Goal: Task Accomplishment & Management: Complete application form

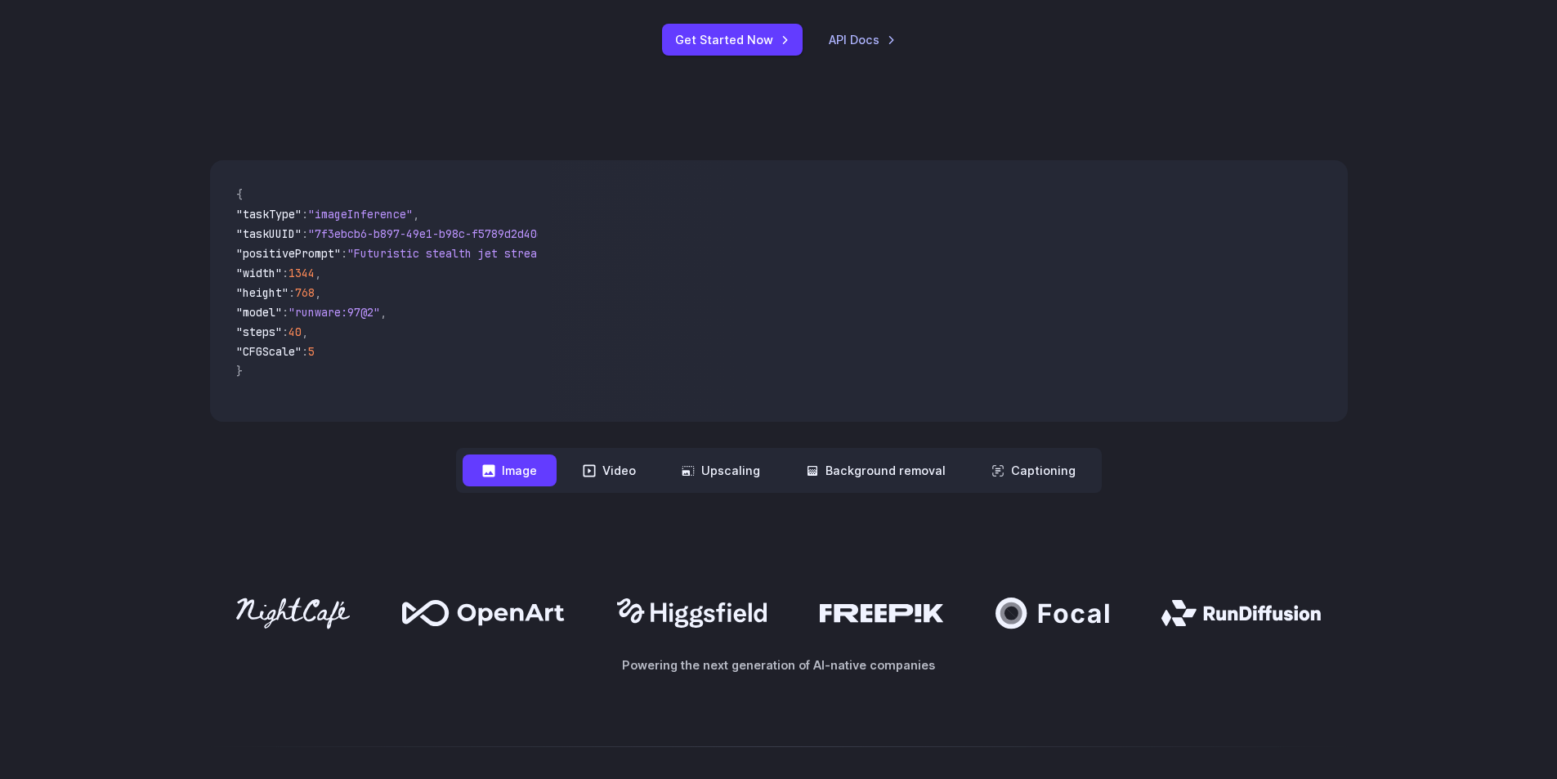
scroll to position [409, 0]
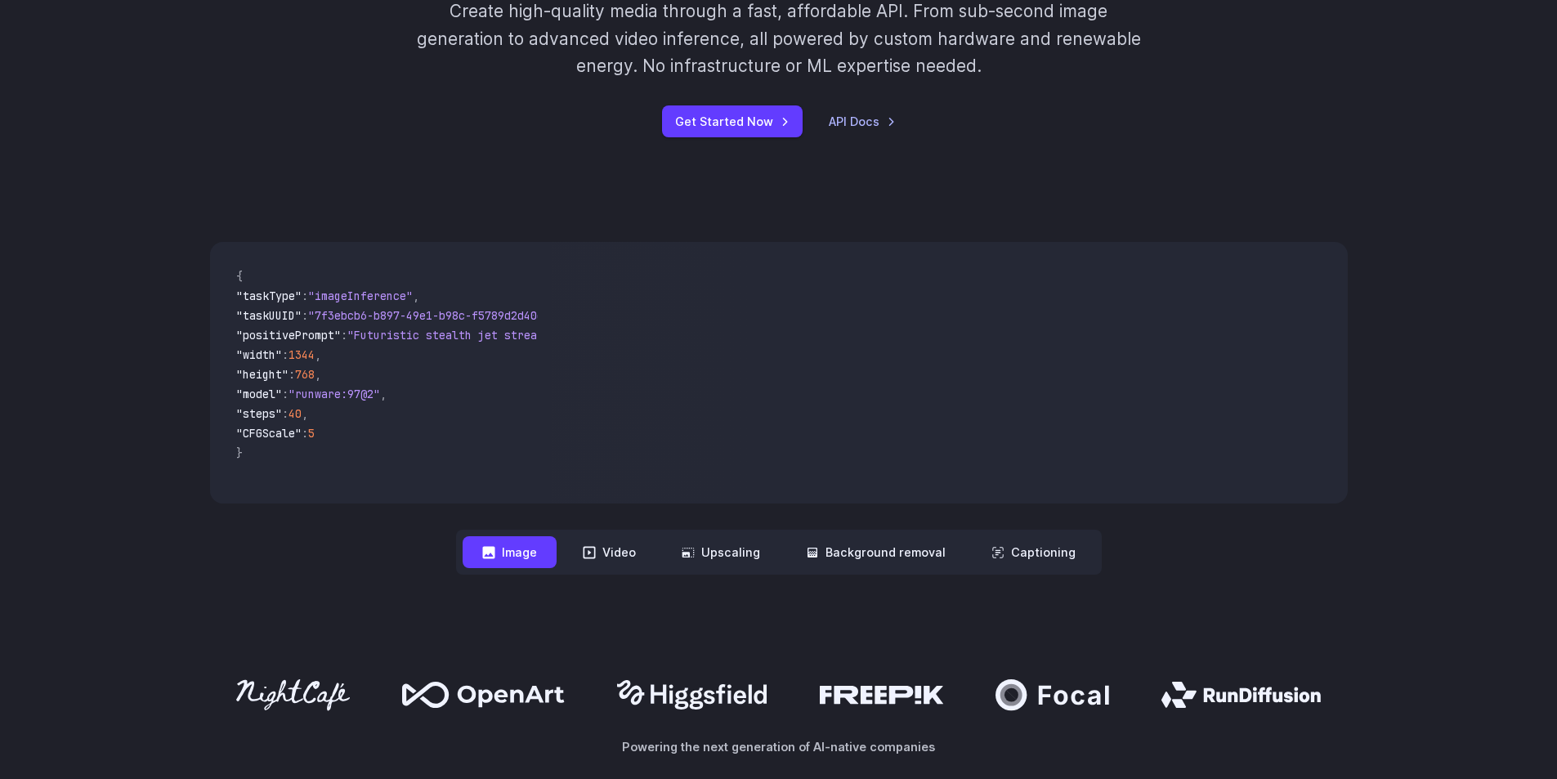
click at [321, 298] on span ""imageInference"" at bounding box center [360, 295] width 105 height 15
click at [282, 476] on code "{ "taskType" : "imageInference" , "taskUUID" : "7f3ebcb6-b897-49e1-b98c-f5789d2…" at bounding box center [380, 372] width 315 height 235
click at [619, 561] on button "Video" at bounding box center [609, 552] width 92 height 32
click at [536, 557] on button "Image" at bounding box center [509, 552] width 94 height 32
click at [611, 556] on button "Video" at bounding box center [609, 552] width 92 height 32
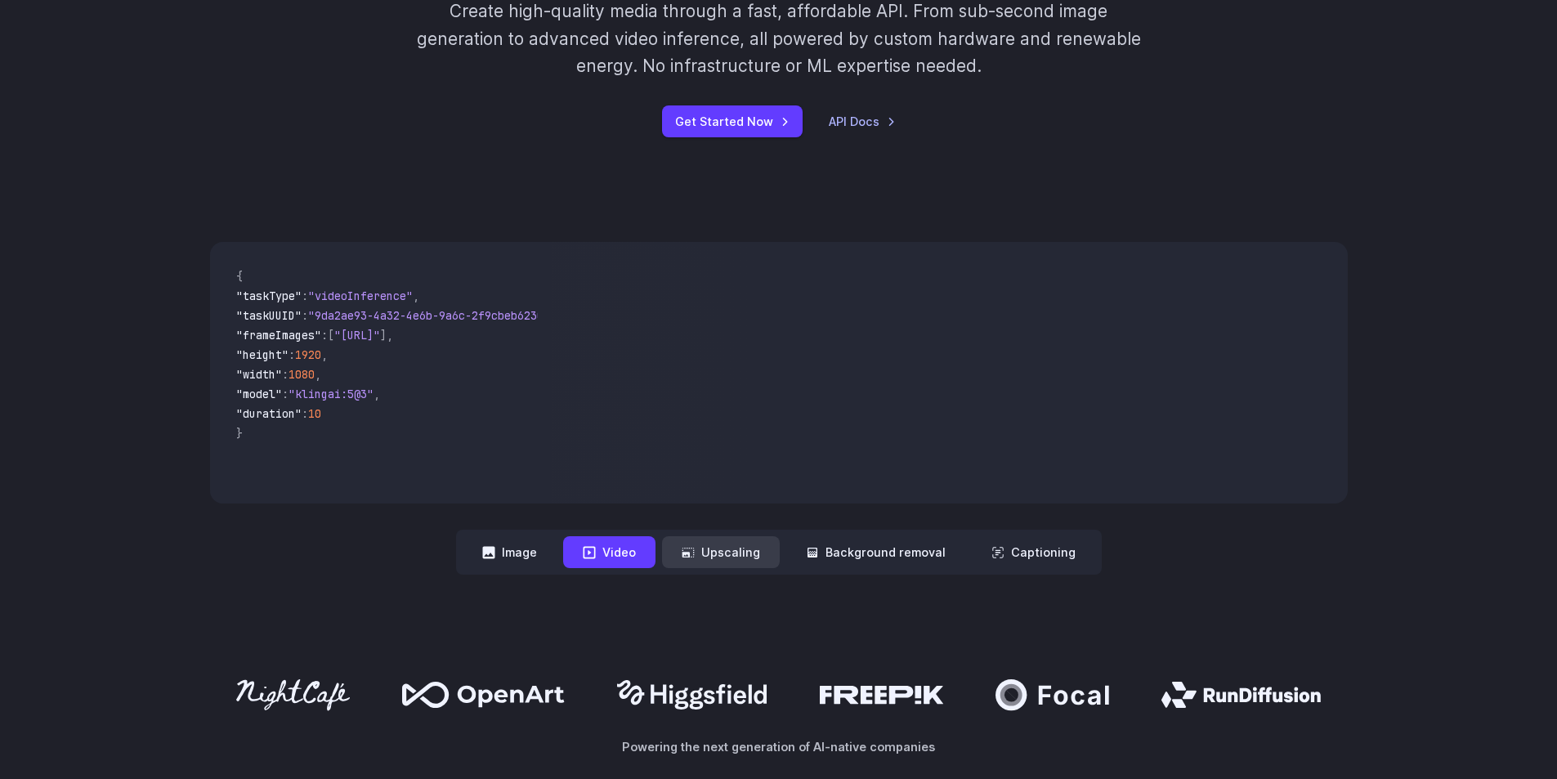
click at [716, 550] on button "Upscaling" at bounding box center [721, 552] width 118 height 32
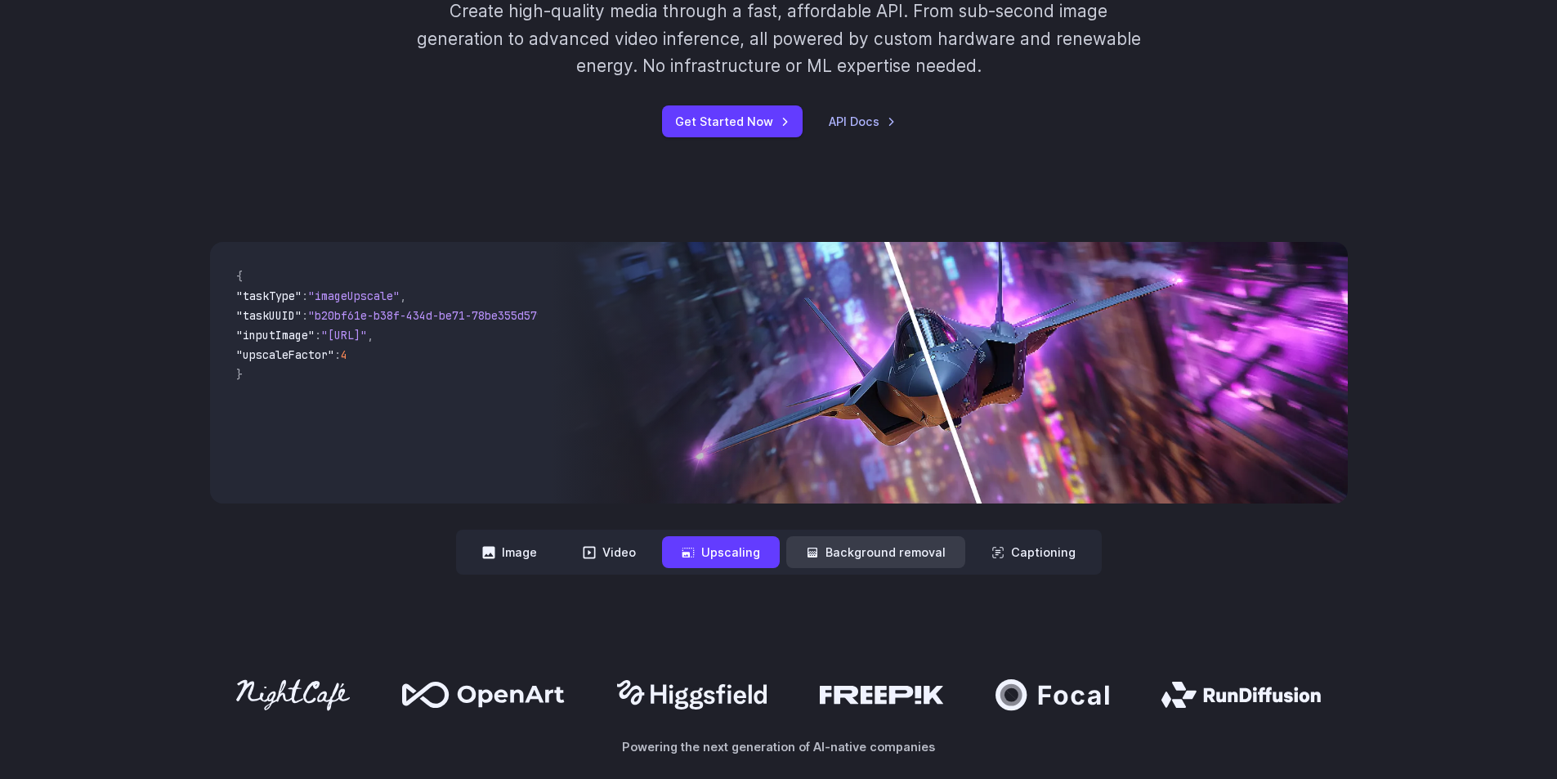
click at [843, 549] on button "Background removal" at bounding box center [875, 552] width 179 height 32
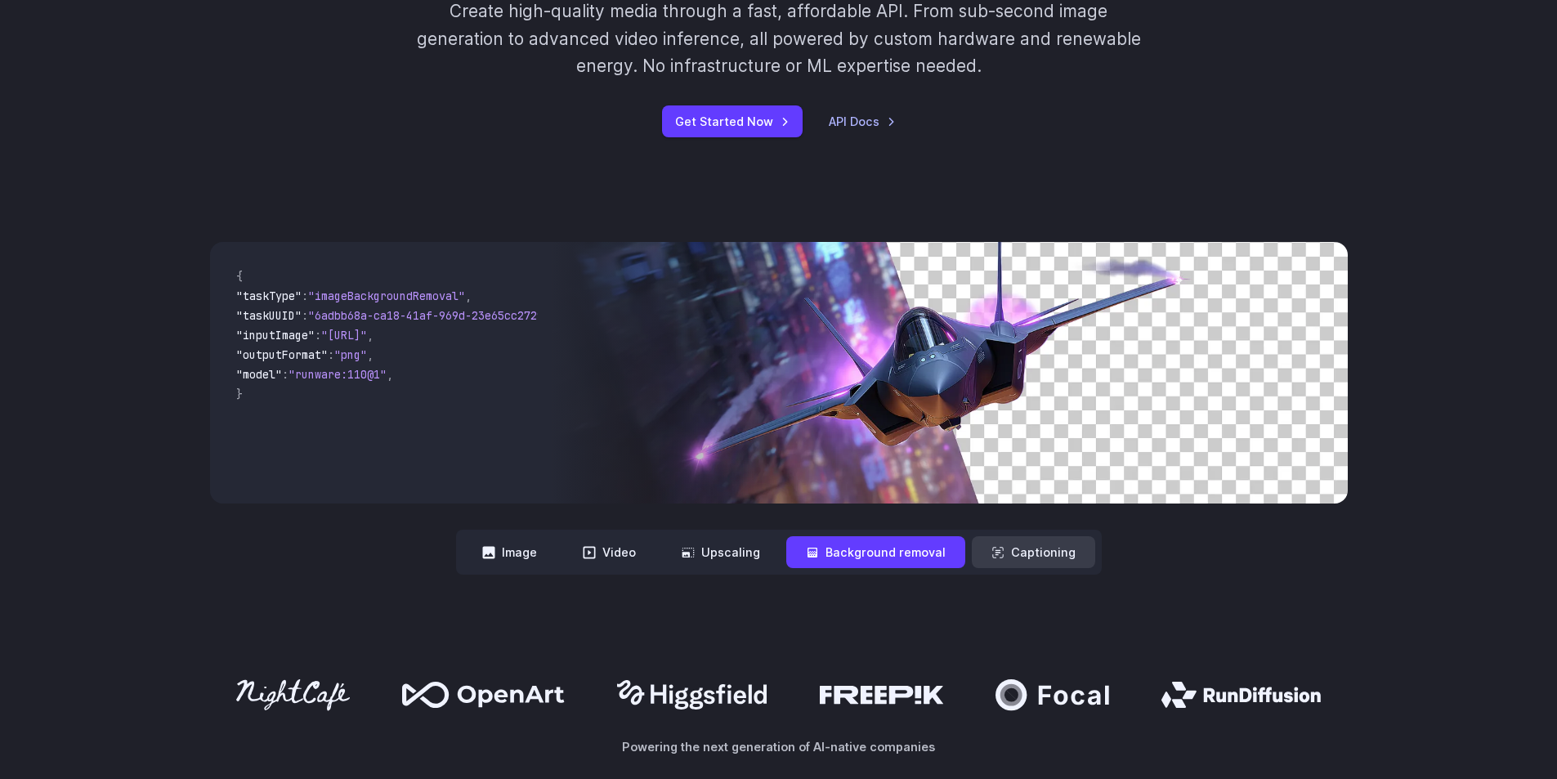
click at [1012, 538] on button "Captioning" at bounding box center [1033, 552] width 123 height 32
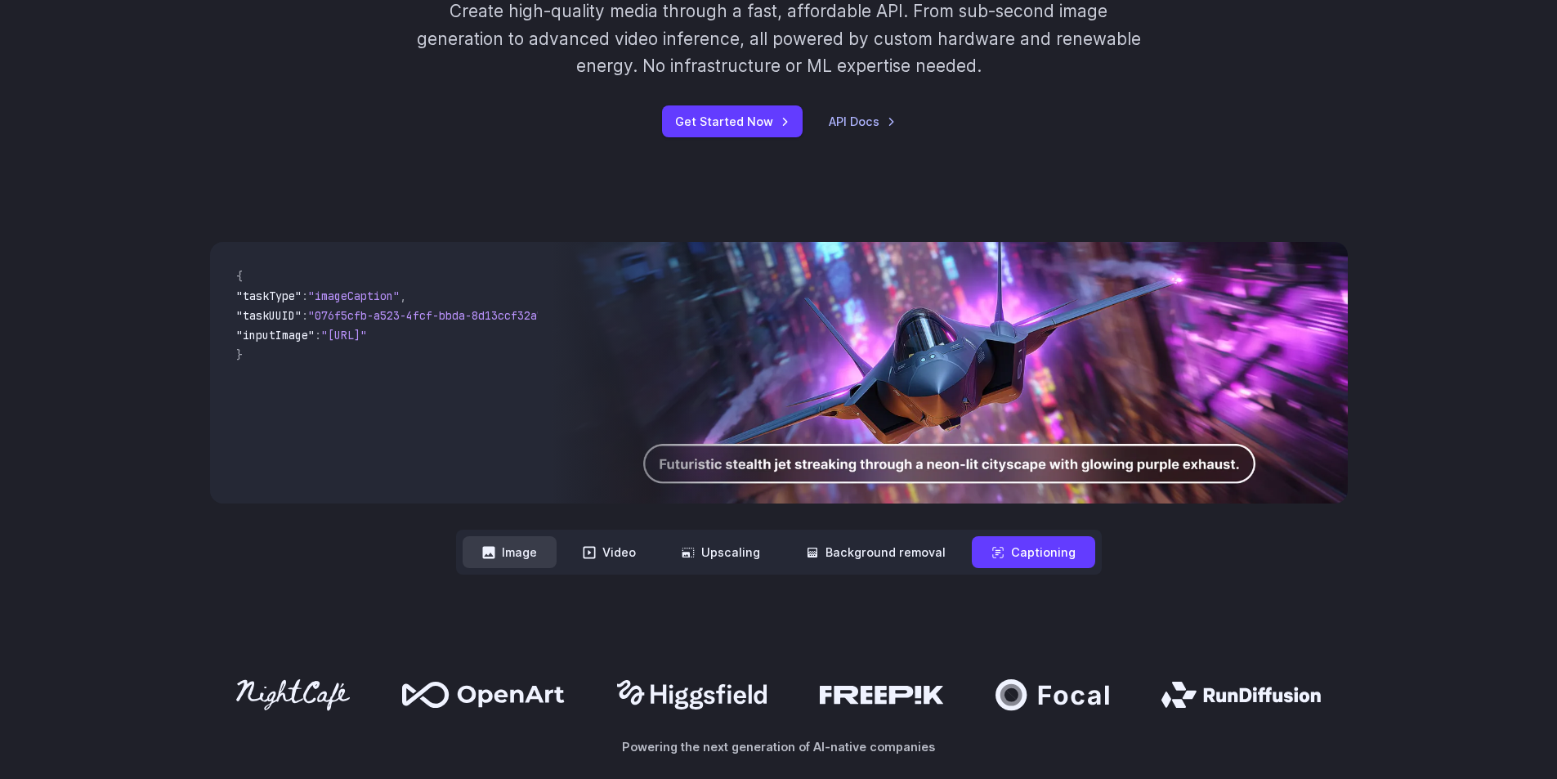
click at [530, 559] on button "Image" at bounding box center [509, 552] width 94 height 32
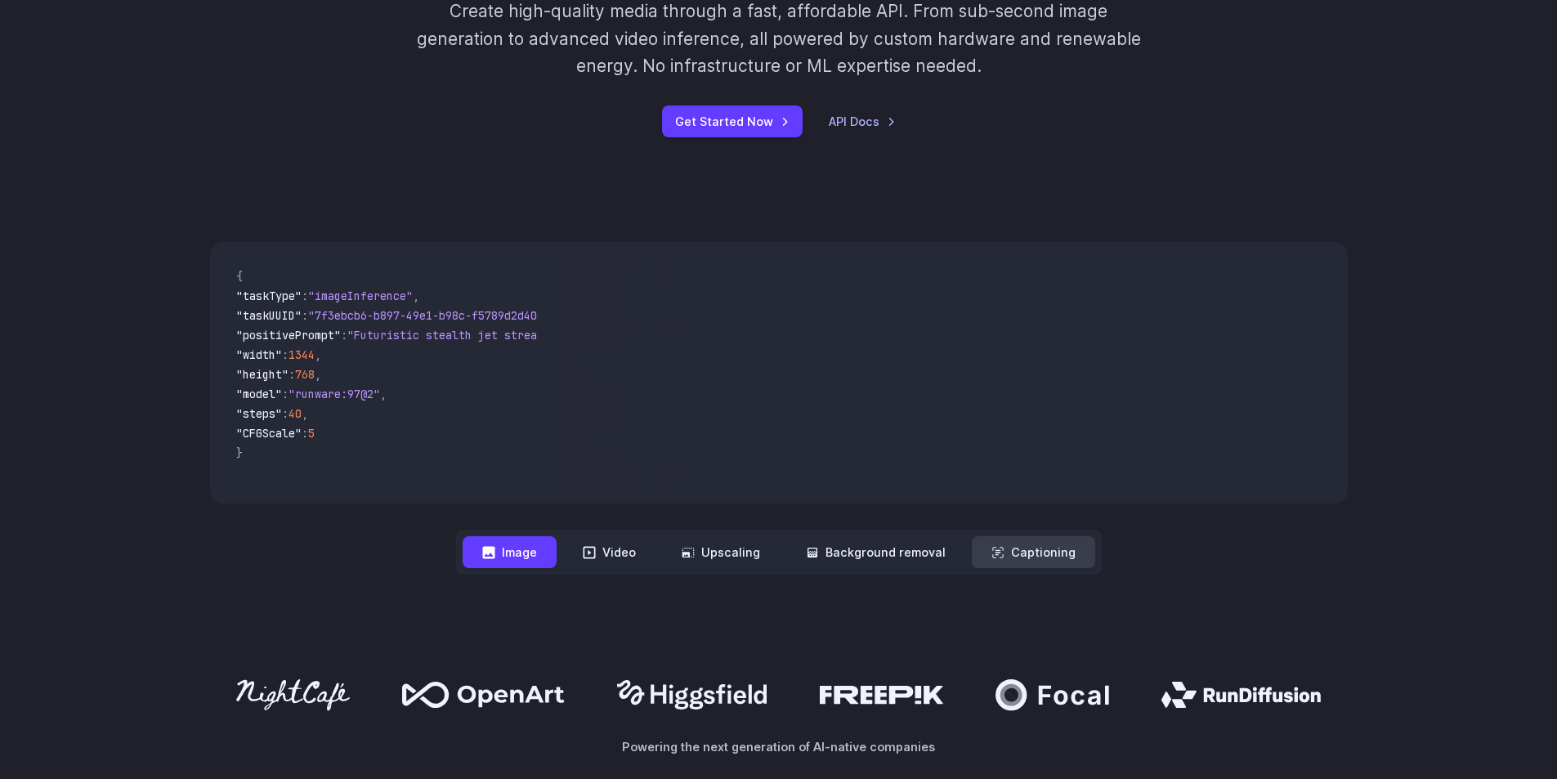
click at [1036, 552] on button "Captioning" at bounding box center [1033, 552] width 123 height 32
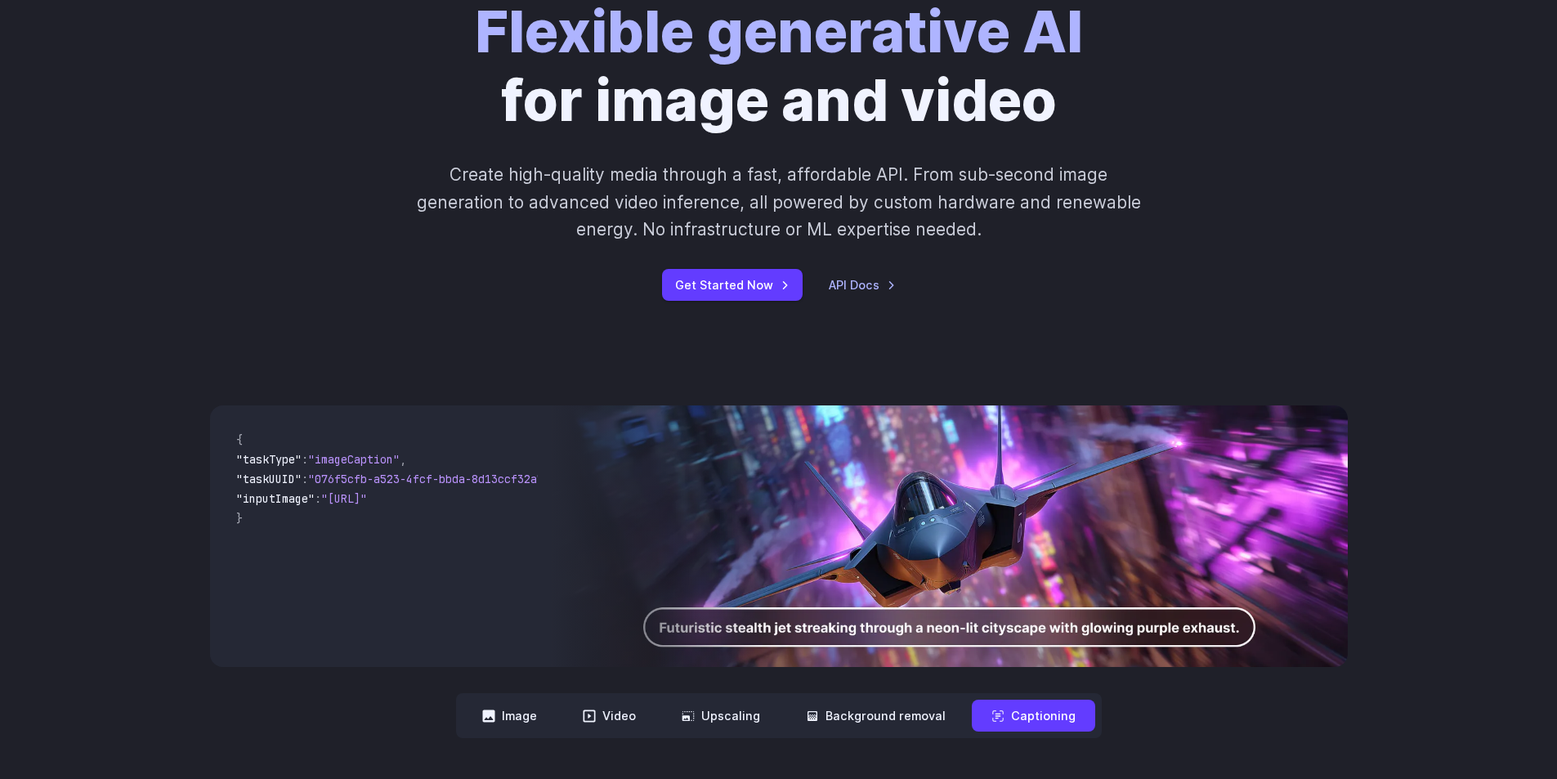
scroll to position [163, 0]
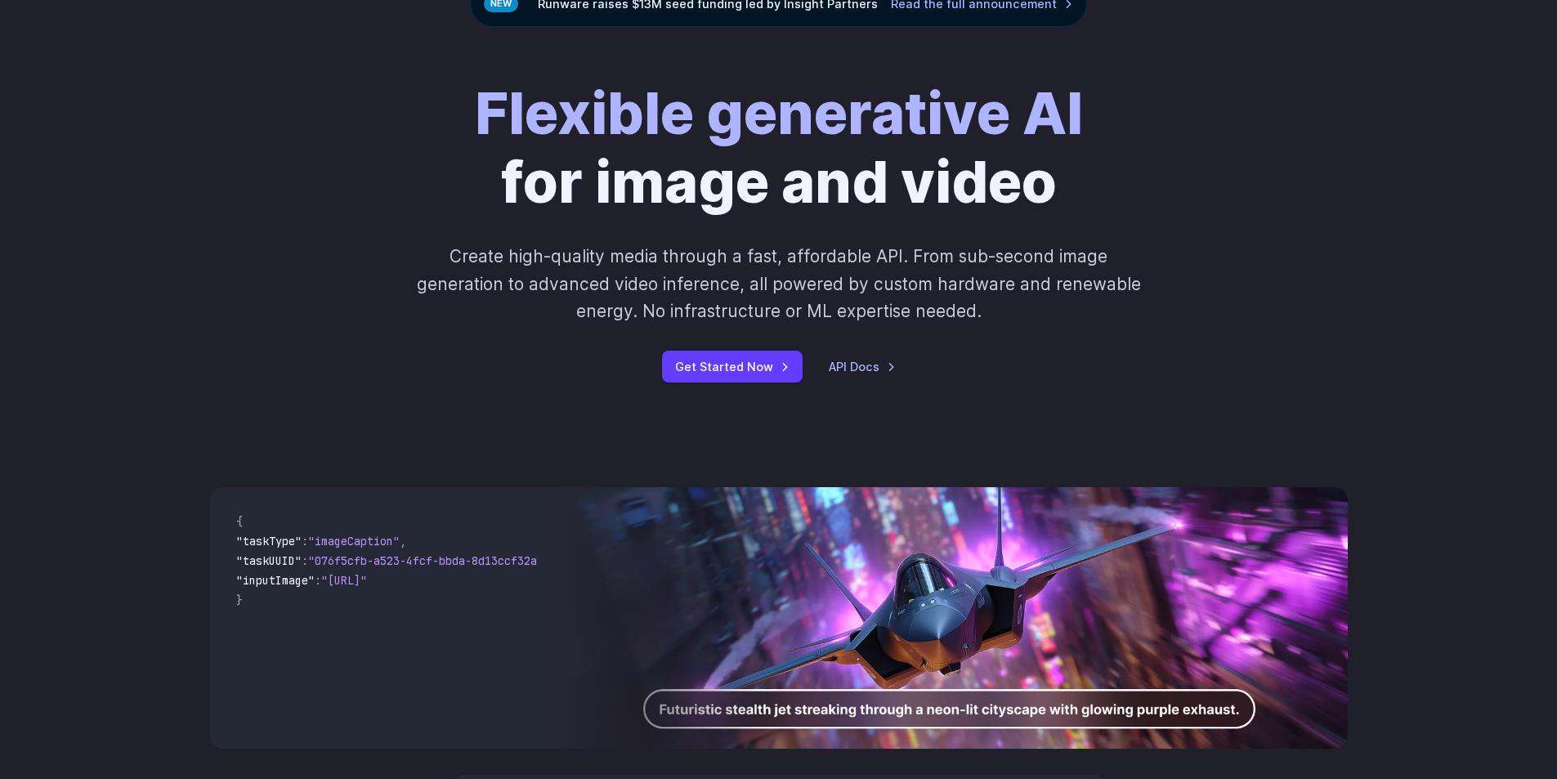
click at [729, 435] on div "**********" at bounding box center [778, 653] width 1557 height 437
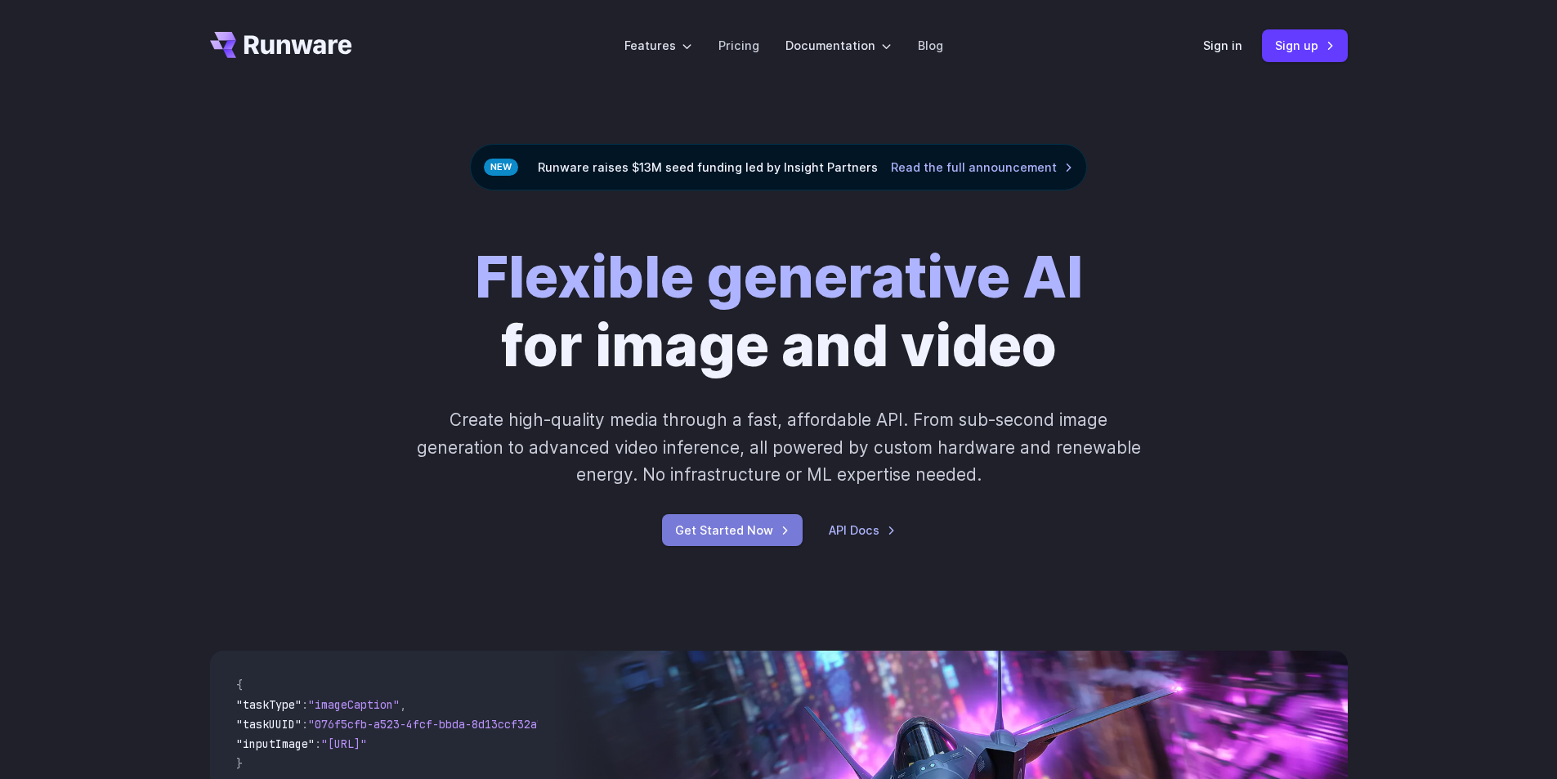
click at [732, 532] on link "Get Started Now" at bounding box center [732, 530] width 141 height 32
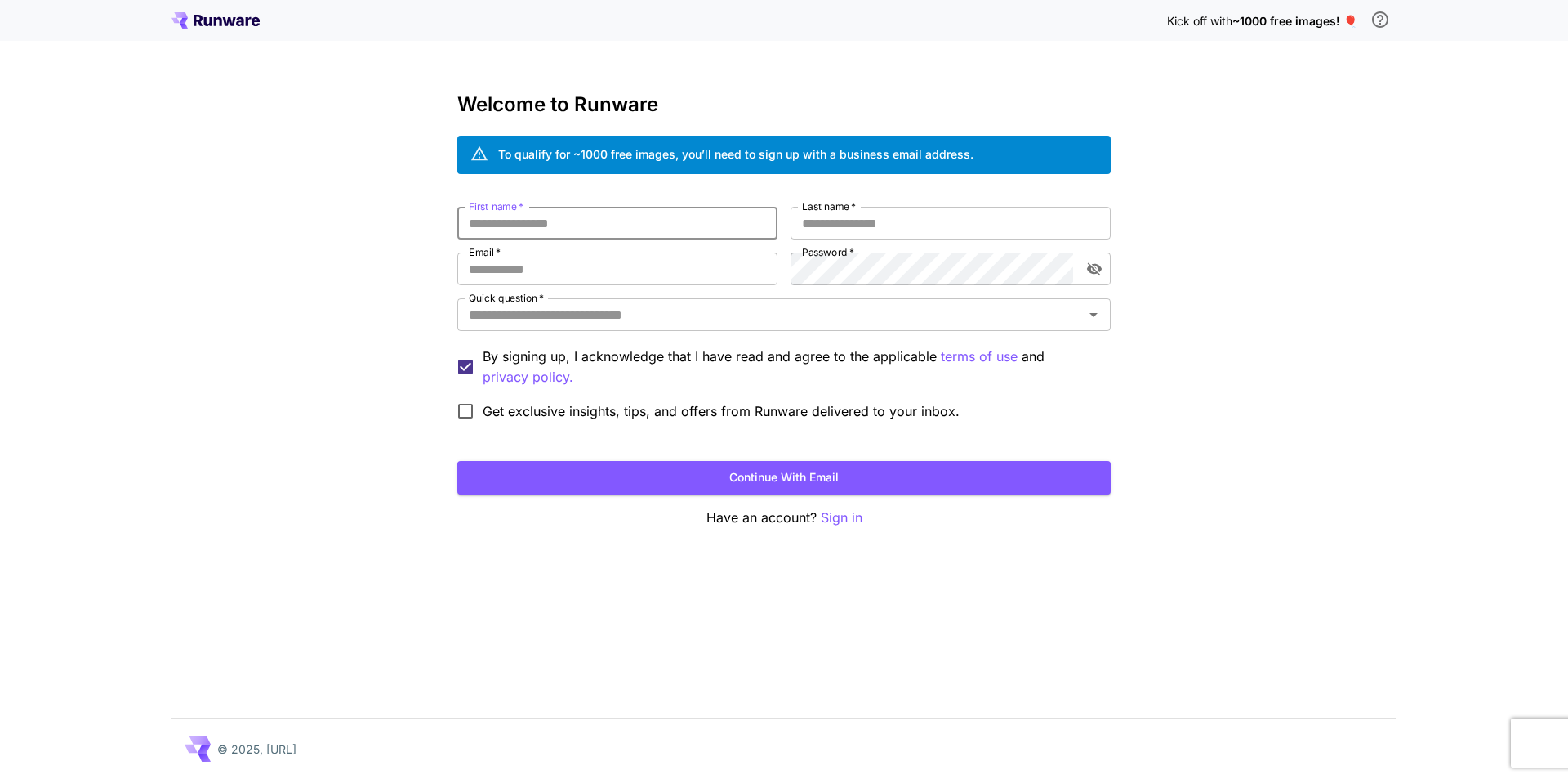
click at [574, 224] on input "First name   *" at bounding box center [618, 223] width 320 height 33
type input "**********"
type input "*****"
type input "**********"
click at [1094, 310] on icon "Open" at bounding box center [1093, 315] width 20 height 20
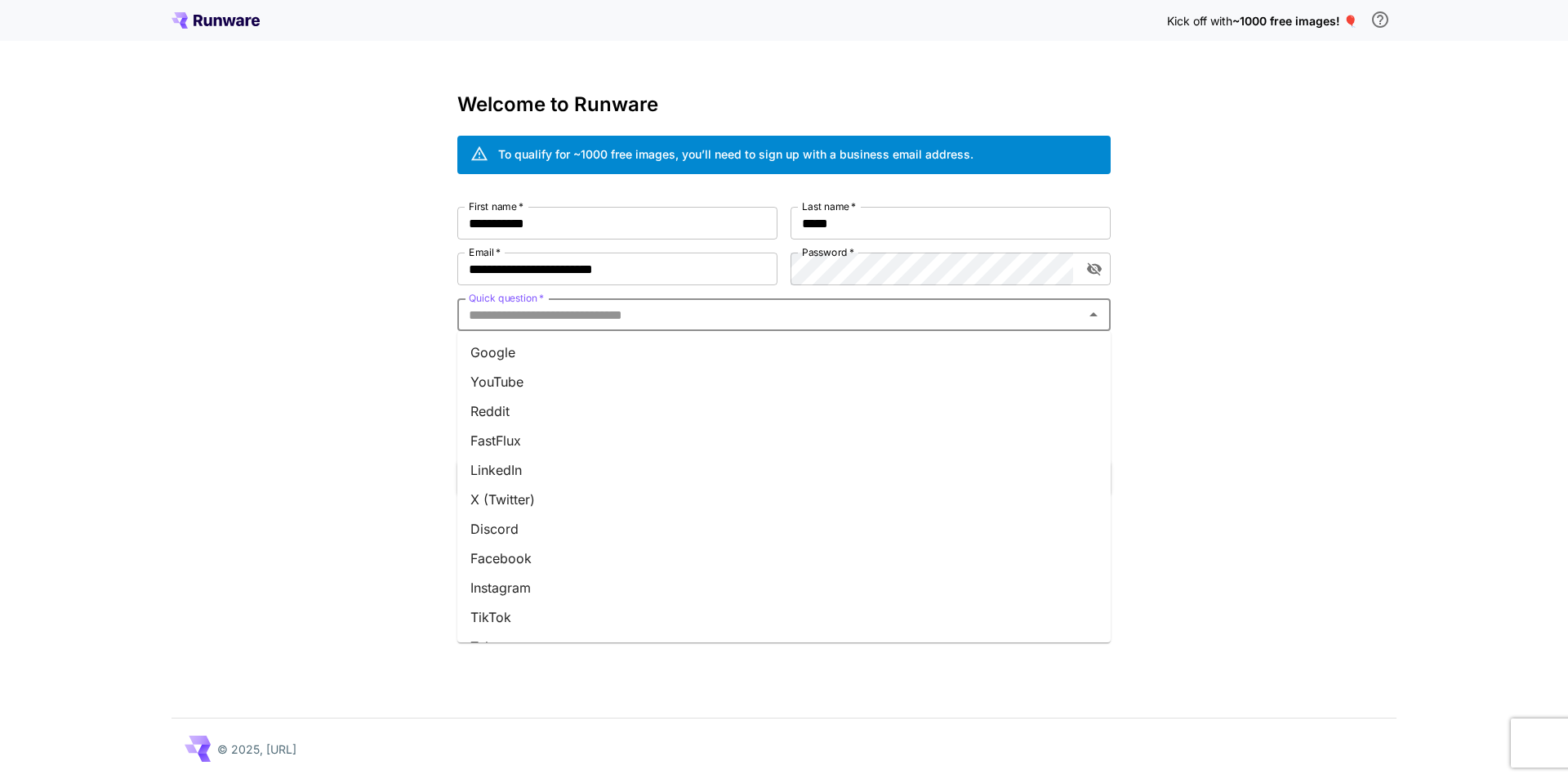
scroll to position [143, 0]
click at [505, 622] on li "Other" at bounding box center [784, 620] width 654 height 29
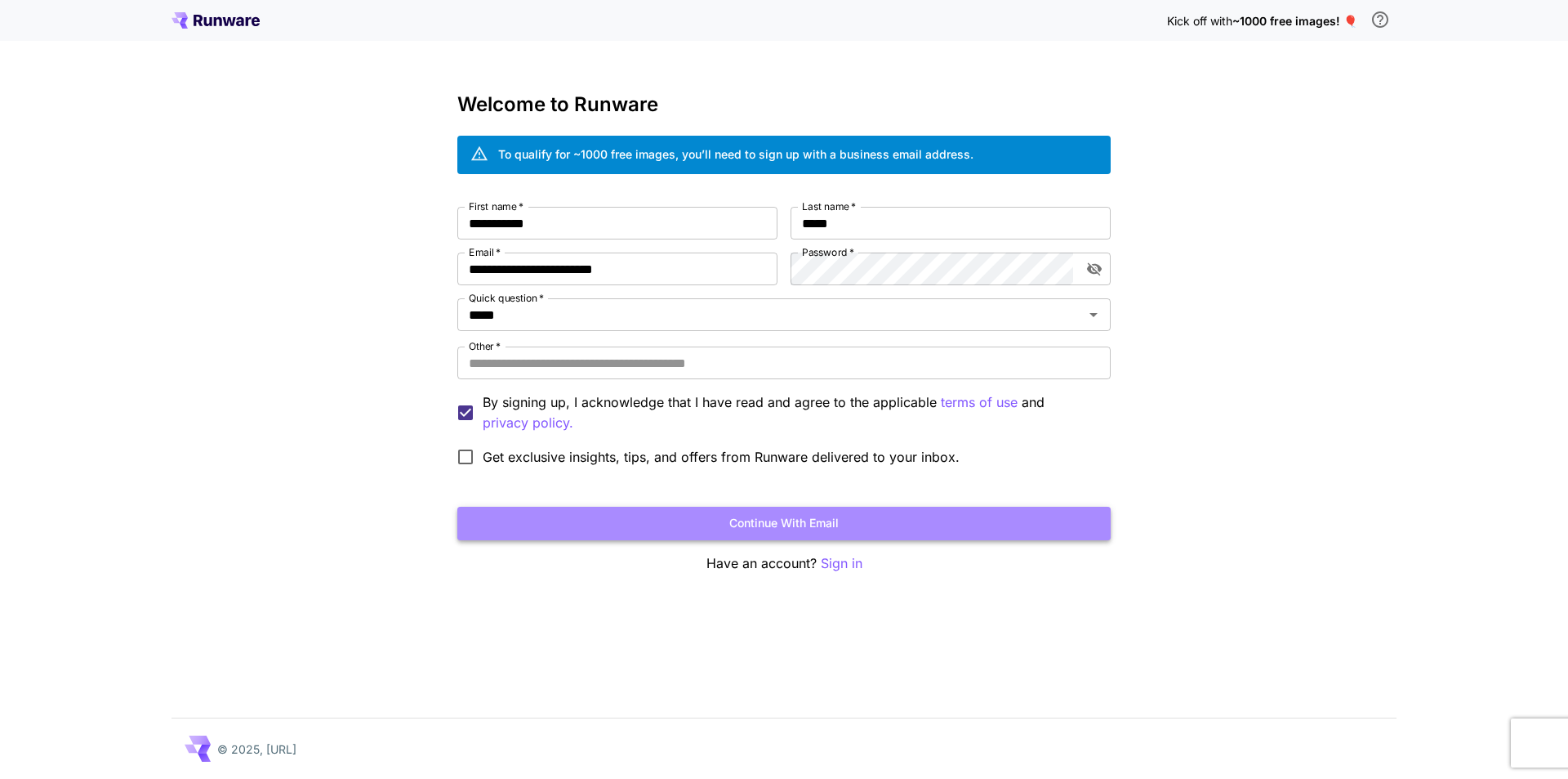
click at [775, 522] on button "Continue with email" at bounding box center [784, 524] width 654 height 34
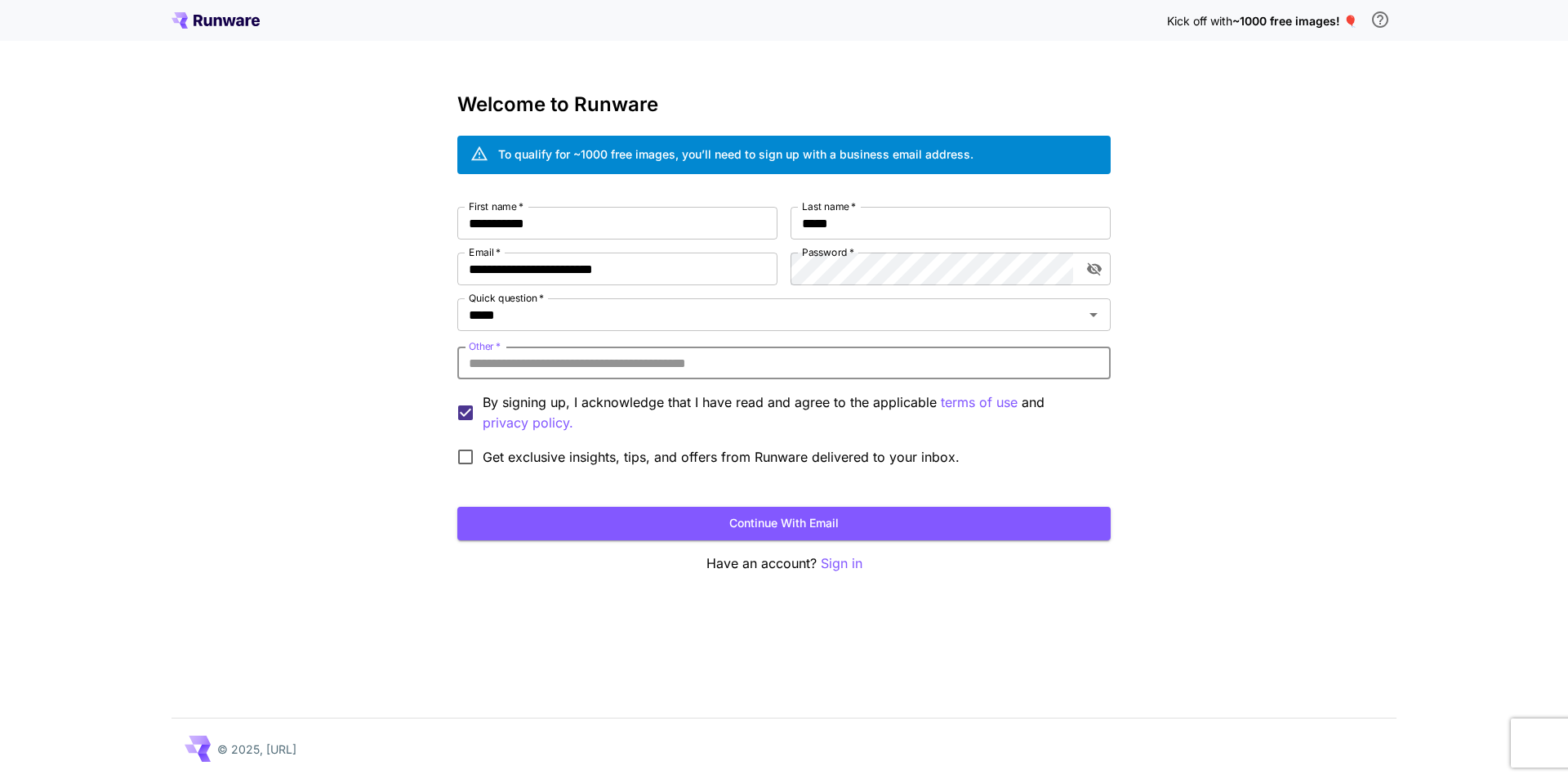
click at [571, 365] on input "Other   *" at bounding box center [784, 362] width 654 height 33
type input "*"
type input "**********"
click at [792, 525] on button "Continue with email" at bounding box center [784, 524] width 654 height 34
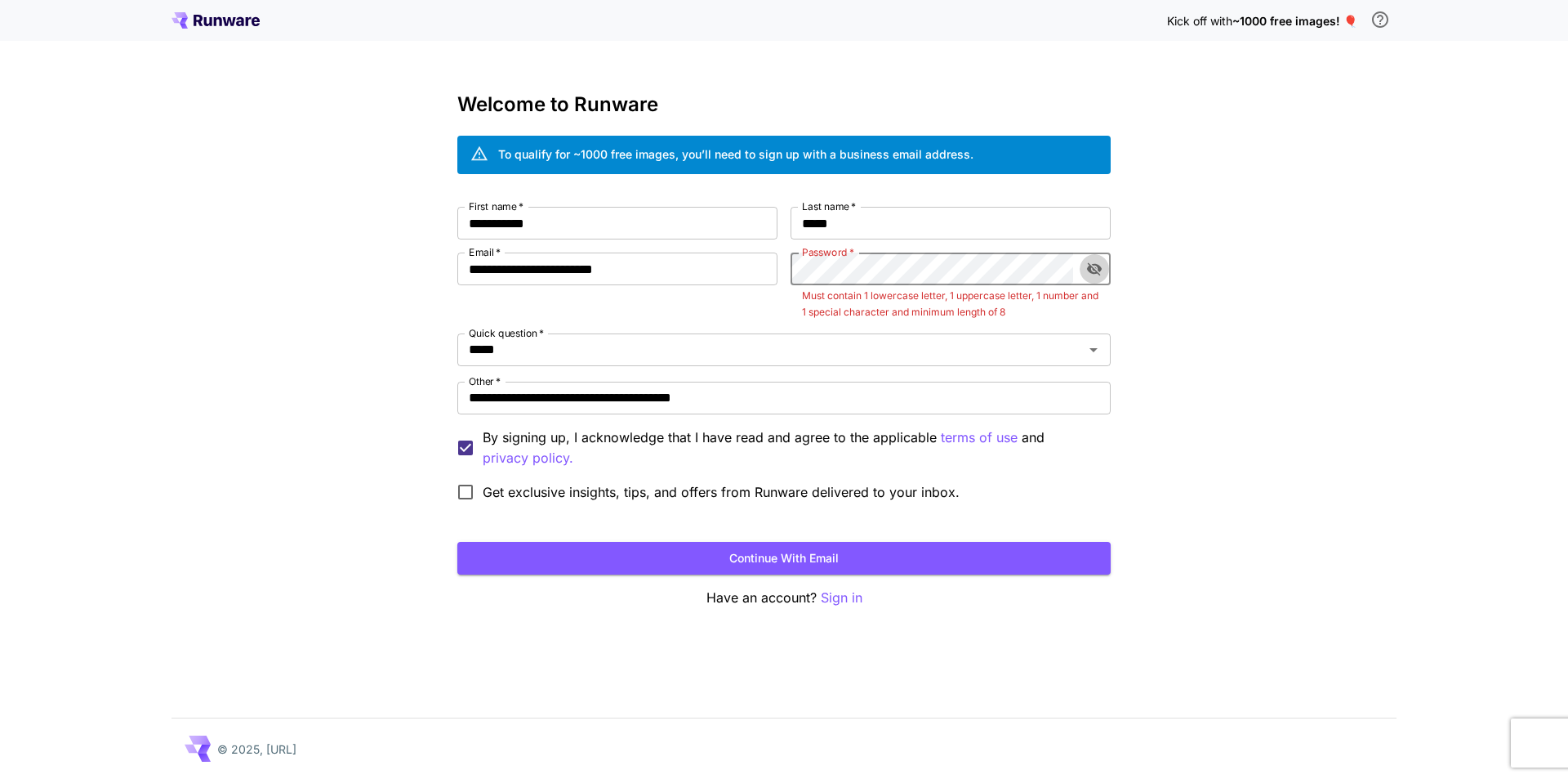
click at [1087, 266] on icon "toggle password visibility" at bounding box center [1094, 269] width 16 height 16
